Goal: Navigation & Orientation: Go to known website

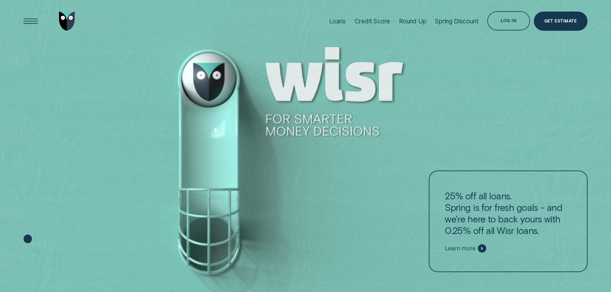
click at [505, 23] on div "Log in" at bounding box center [509, 22] width 16 height 4
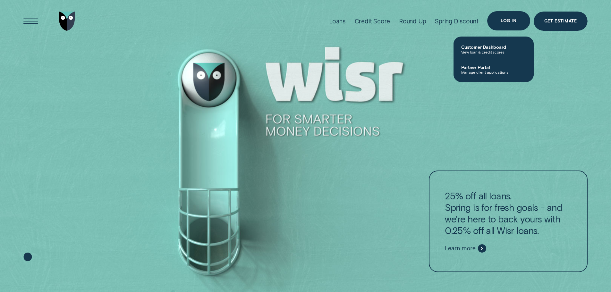
click at [506, 21] on div "Log in" at bounding box center [509, 21] width 16 height 4
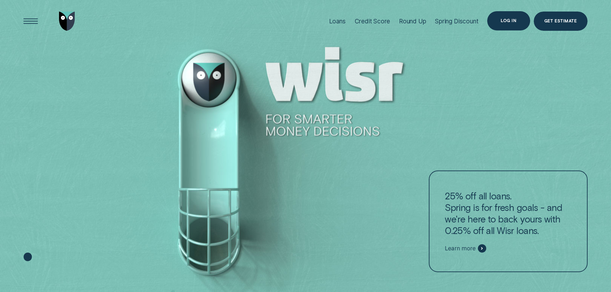
click at [511, 25] on div "Log in" at bounding box center [508, 20] width 43 height 19
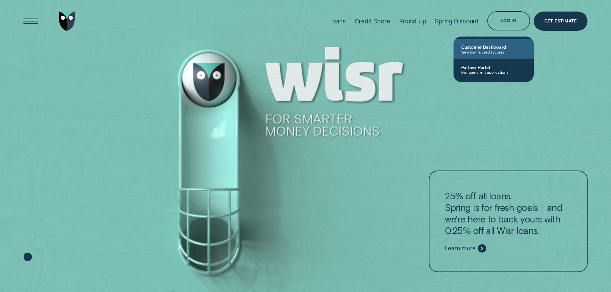
click at [491, 48] on span "Customer Dashboard" at bounding box center [493, 46] width 65 height 5
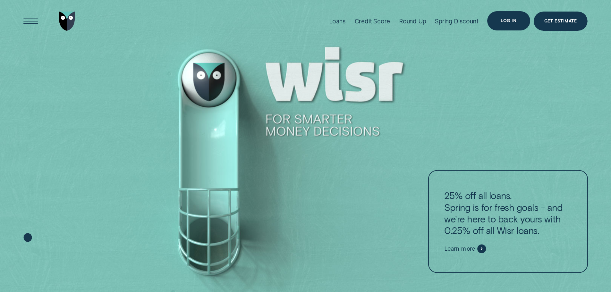
click at [506, 26] on div "Log in" at bounding box center [508, 20] width 43 height 19
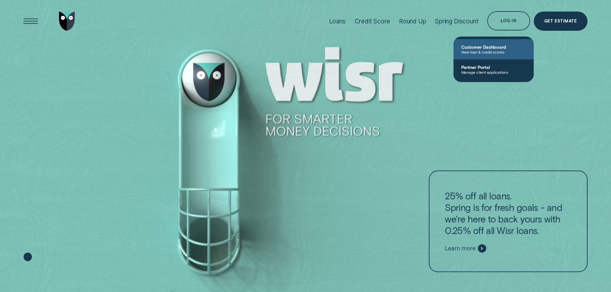
click at [487, 49] on span "Customer Dashboard" at bounding box center [493, 46] width 65 height 5
